Goal: Information Seeking & Learning: Learn about a topic

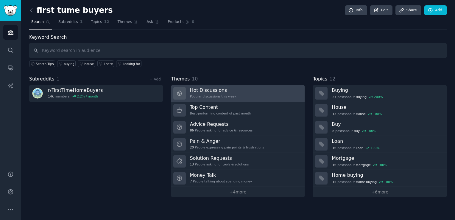
click at [216, 96] on div "Popular discussions this week" at bounding box center [213, 96] width 46 height 4
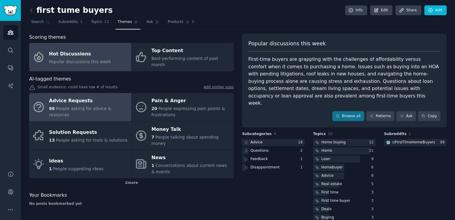
click at [94, 106] on span "People asking for advice & resources" at bounding box center [80, 111] width 62 height 11
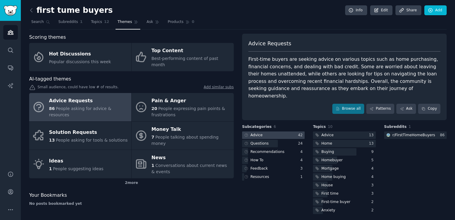
click at [287, 131] on div at bounding box center [273, 134] width 63 height 7
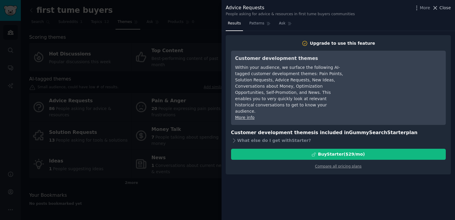
click at [434, 7] on icon at bounding box center [435, 8] width 6 height 6
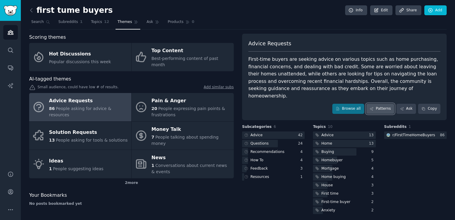
click at [382, 104] on link "Patterns" at bounding box center [380, 109] width 28 height 10
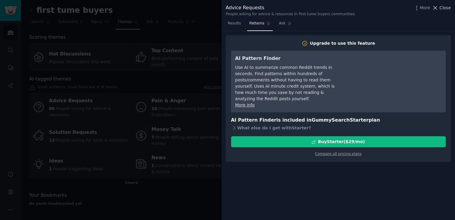
click at [441, 5] on span "Close" at bounding box center [445, 8] width 11 height 6
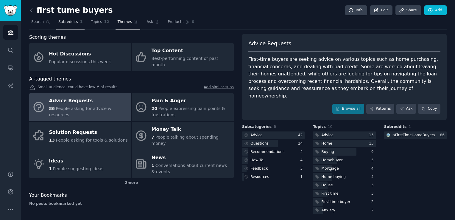
click at [71, 24] on span "Subreddits" at bounding box center [68, 21] width 20 height 5
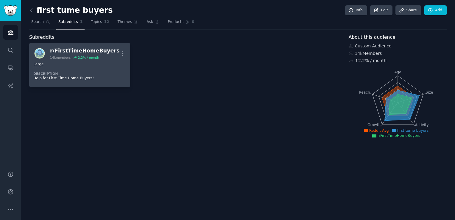
click at [72, 63] on div "Large" at bounding box center [79, 65] width 93 height 6
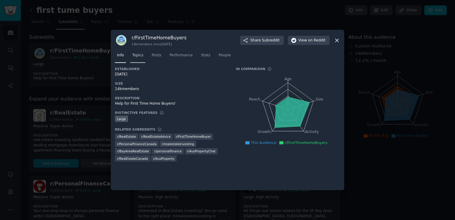
click at [138, 59] on link "Topics" at bounding box center [137, 57] width 15 height 12
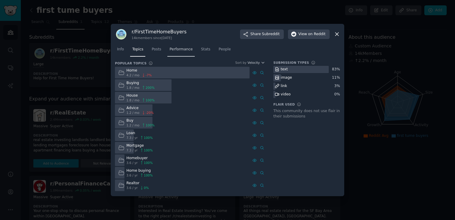
click at [174, 50] on span "Performance" at bounding box center [181, 49] width 23 height 5
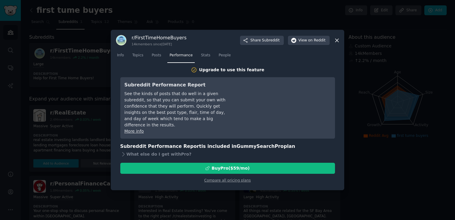
click at [163, 59] on nav "Info Topics Posts Performance Stats People" at bounding box center [227, 57] width 225 height 12
click at [155, 52] on link "Posts" at bounding box center [157, 57] width 14 height 12
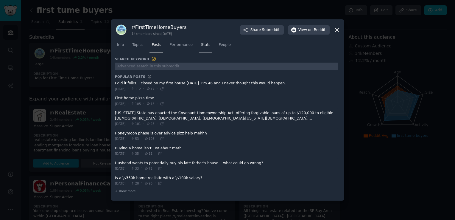
click at [201, 48] on span "Stats" at bounding box center [205, 44] width 9 height 5
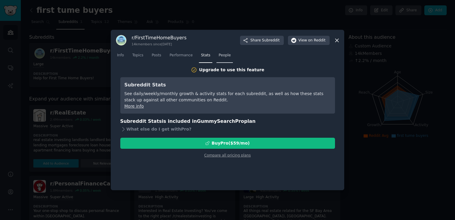
click at [219, 55] on span "People" at bounding box center [225, 55] width 12 height 5
click at [120, 57] on span "Info" at bounding box center [120, 55] width 7 height 5
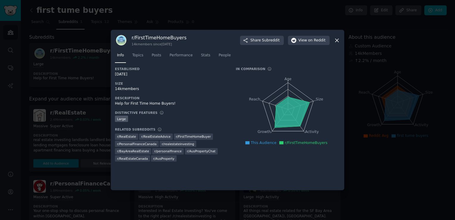
click at [259, 69] on h3 "In Comparison" at bounding box center [250, 69] width 29 height 4
click at [237, 86] on icon "Age Size Activity Growth Reach" at bounding box center [288, 109] width 104 height 75
click at [143, 57] on link "Topics" at bounding box center [137, 57] width 15 height 12
